Goal: Register for event/course

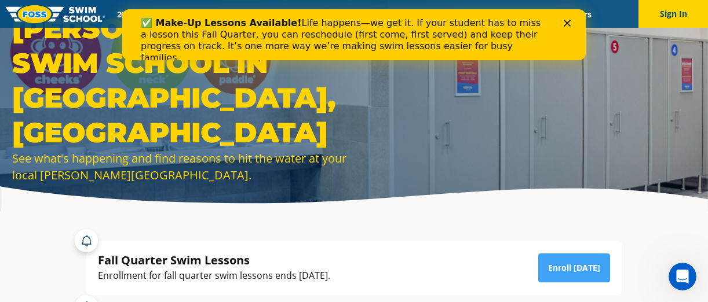
click at [565, 22] on polygon "Close" at bounding box center [566, 23] width 7 height 7
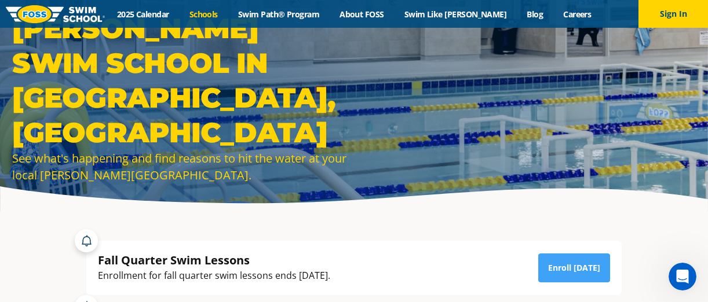
click at [224, 16] on link "Schools" at bounding box center [203, 14] width 49 height 11
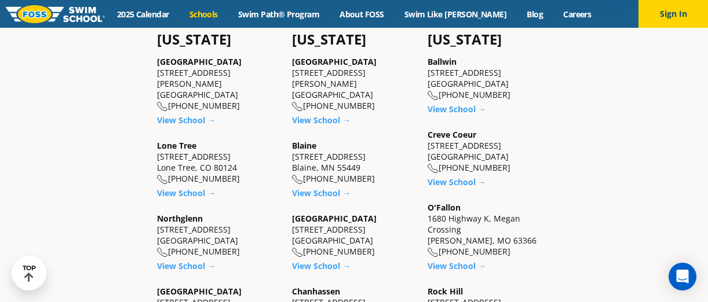
scroll to position [310, 0]
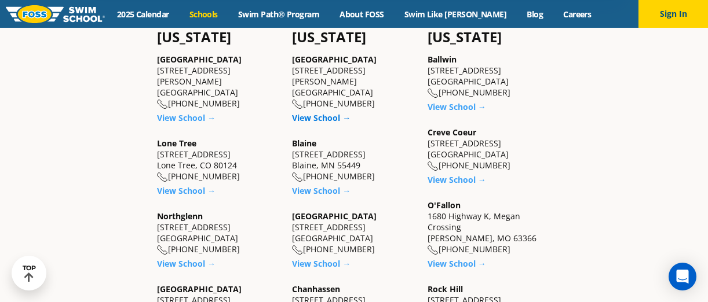
click at [331, 112] on link "View School →" at bounding box center [321, 117] width 58 height 11
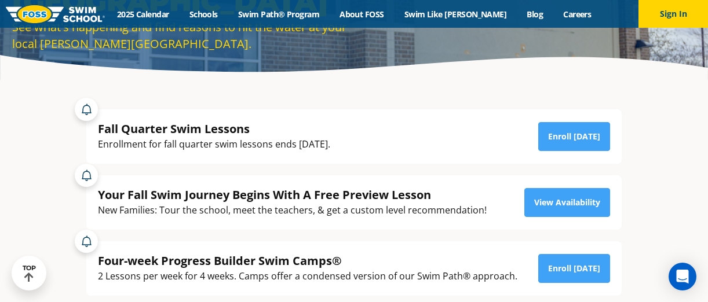
scroll to position [168, 0]
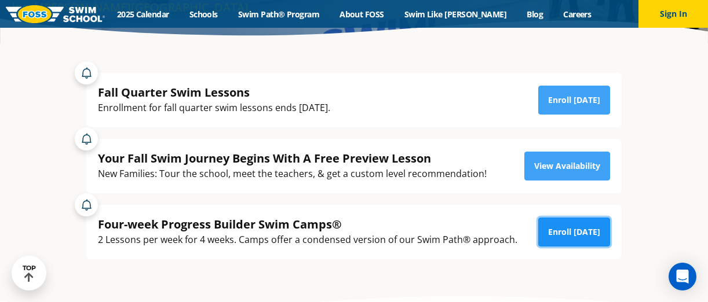
click at [570, 231] on link "Enroll Today" at bounding box center [574, 232] width 72 height 29
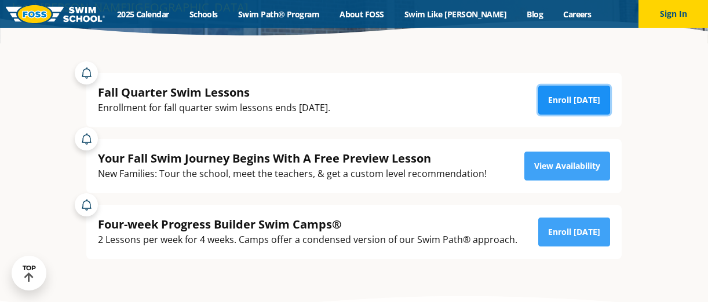
click at [571, 96] on link "Enroll Today" at bounding box center [574, 100] width 72 height 29
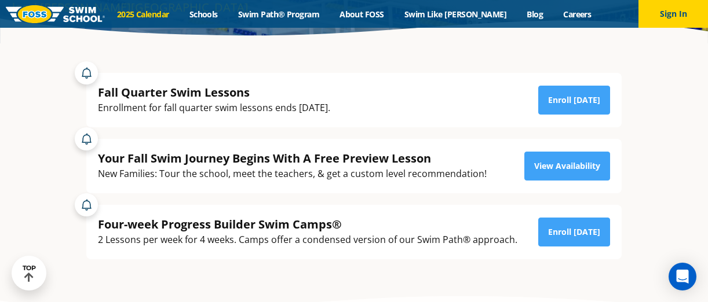
click at [163, 12] on link "2025 Calendar" at bounding box center [143, 14] width 72 height 11
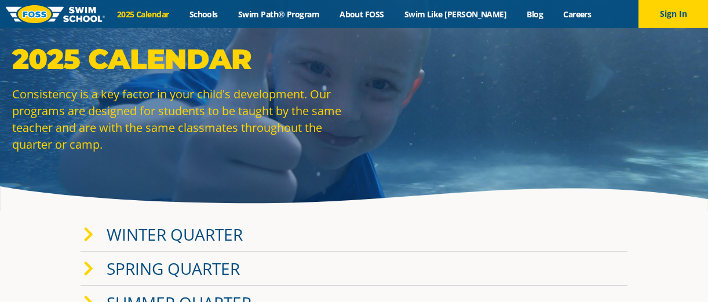
drag, startPoint x: 408, startPoint y: 247, endPoint x: 504, endPoint y: 204, distance: 105.5
click at [411, 246] on div "Winter Quarter" at bounding box center [353, 235] width 547 height 34
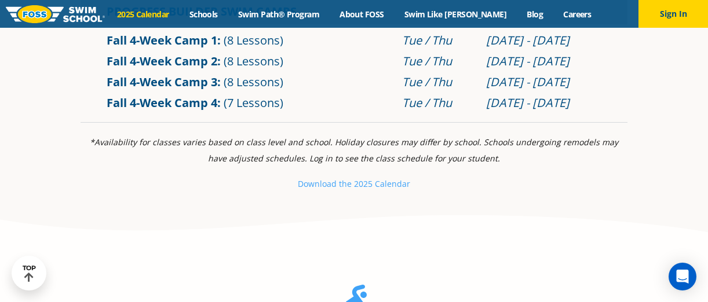
scroll to position [760, 0]
